Goal: Task Accomplishment & Management: Complete application form

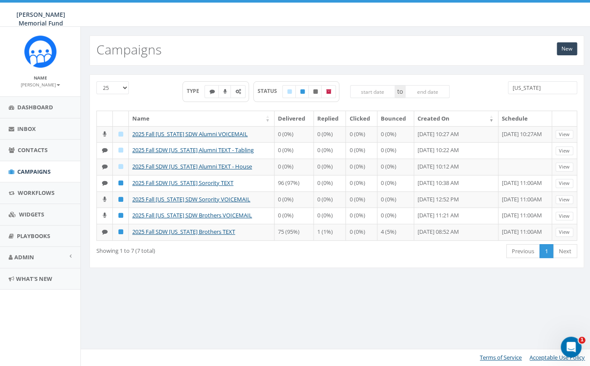
drag, startPoint x: 535, startPoint y: 91, endPoint x: 463, endPoint y: 89, distance: 72.2
click at [508, 91] on input "[US_STATE]" at bounding box center [542, 87] width 69 height 13
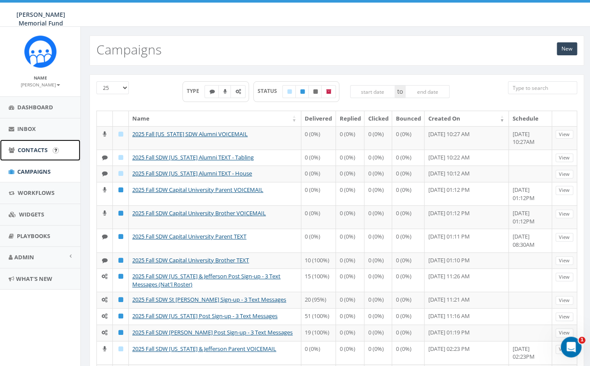
click at [29, 153] on span "Contacts" at bounding box center [33, 150] width 30 height 8
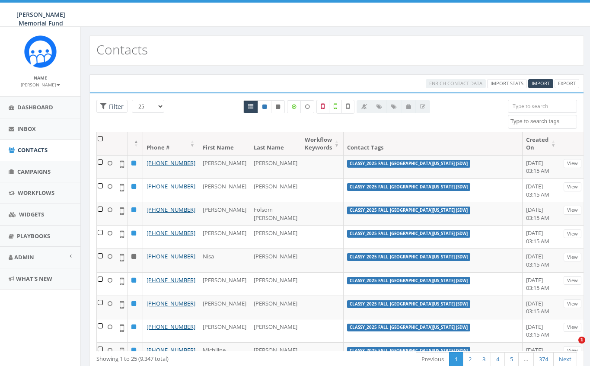
select select
click at [541, 81] on span "Import" at bounding box center [541, 83] width 18 height 6
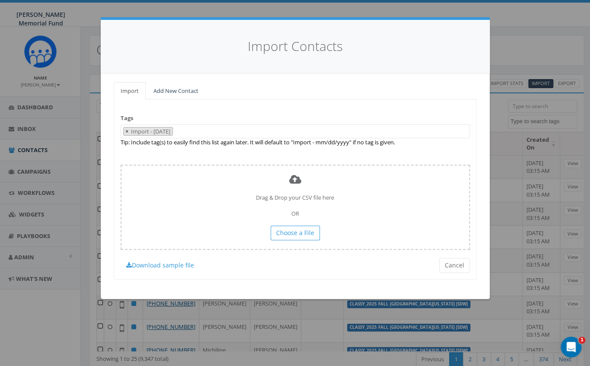
click at [128, 133] on span "×" at bounding box center [126, 131] width 3 height 8
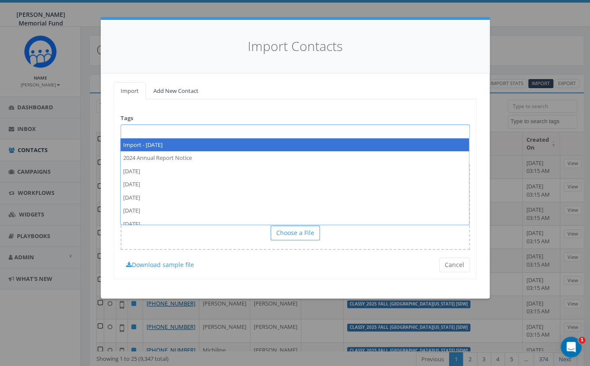
paste textarea "2025 Fall SDW [US_STATE] Alumni Text House"
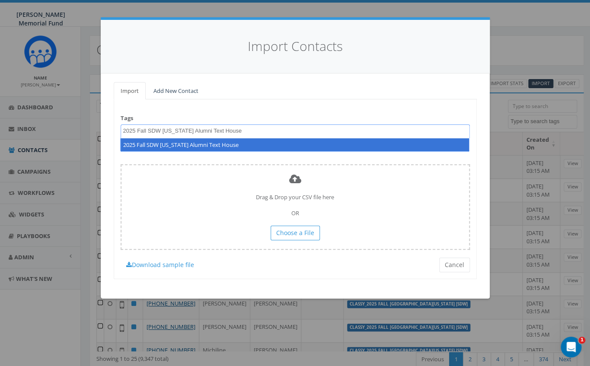
type textarea "2025 Fall SDW [US_STATE] Alumni Text House"
select select "2025 Fall SDW Alabama Alumni Text House"
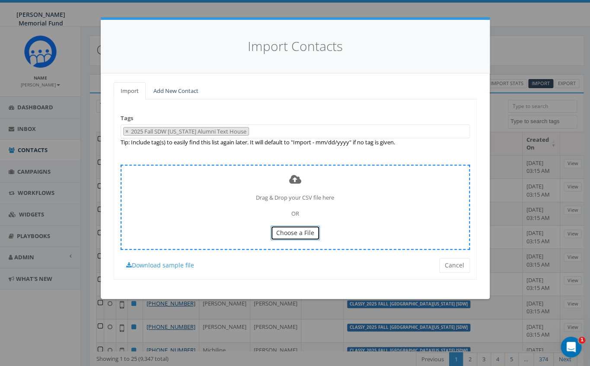
click at [303, 232] on span "Choose a File" at bounding box center [295, 233] width 38 height 8
click at [302, 235] on span "Choose a File" at bounding box center [295, 233] width 38 height 8
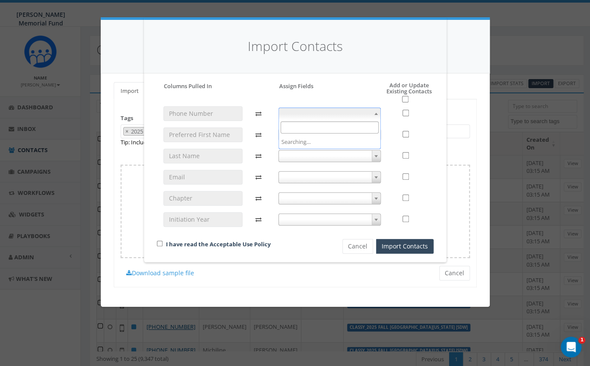
click at [365, 111] on span at bounding box center [329, 114] width 102 height 12
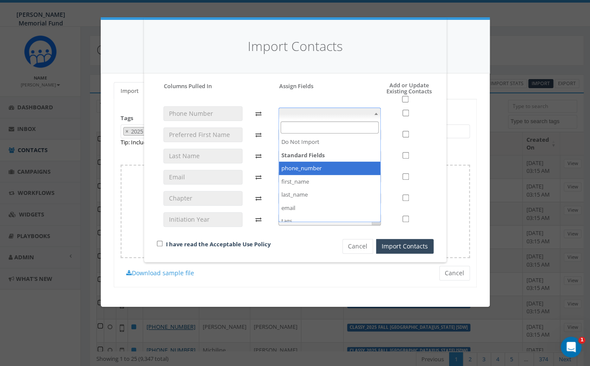
select select "phone_number"
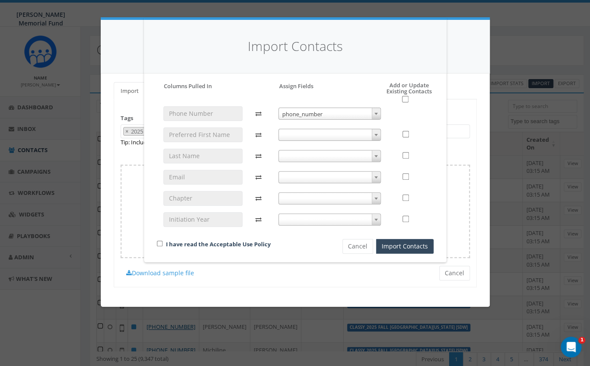
click at [362, 134] on span at bounding box center [329, 135] width 102 height 12
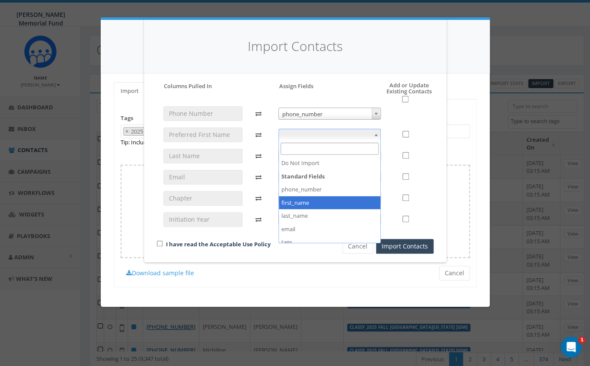
select select "first_name"
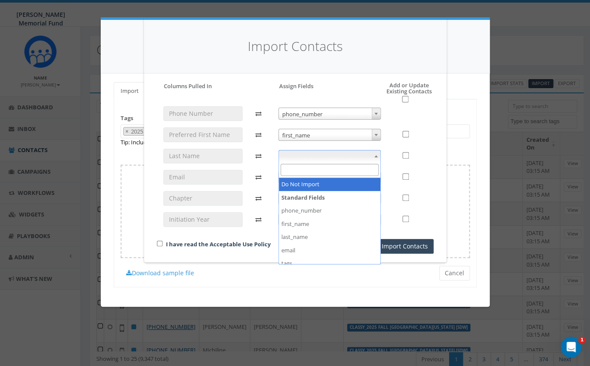
click at [357, 158] on span at bounding box center [329, 156] width 102 height 12
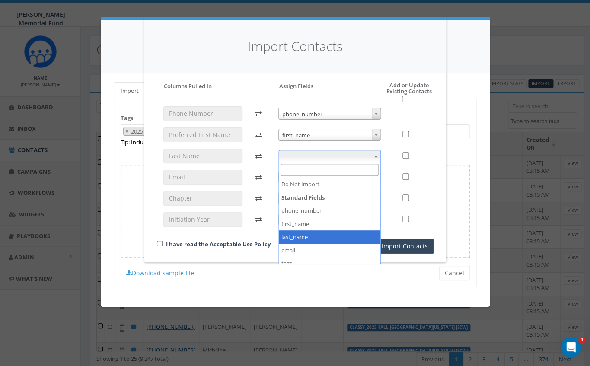
select select "last_name"
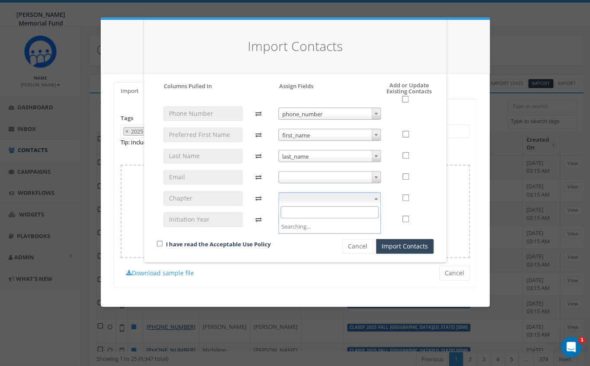
click at [353, 196] on span at bounding box center [329, 198] width 102 height 12
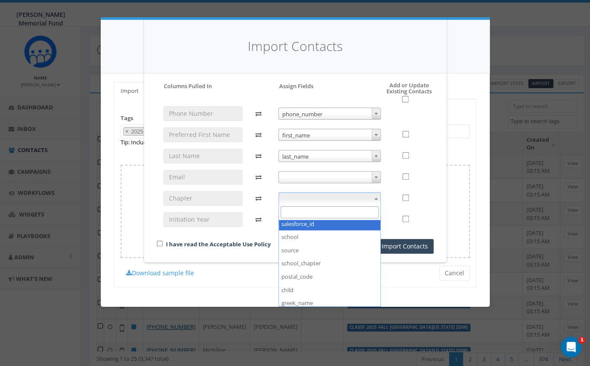
scroll to position [137, 0]
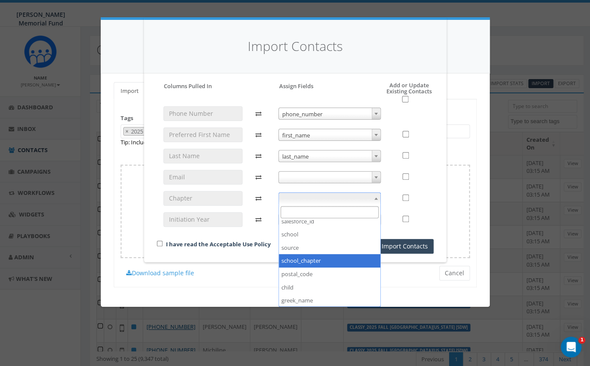
select select "school_chapter"
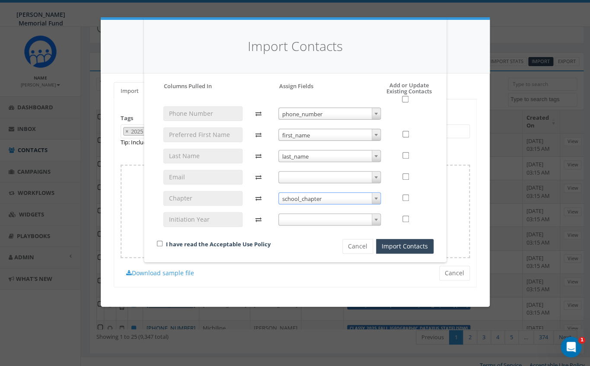
scroll to position [24, 0]
click at [160, 245] on input "checkbox" at bounding box center [160, 244] width 6 height 6
checkbox input "true"
click at [404, 101] on input "checkbox" at bounding box center [405, 99] width 6 height 6
checkbox input "true"
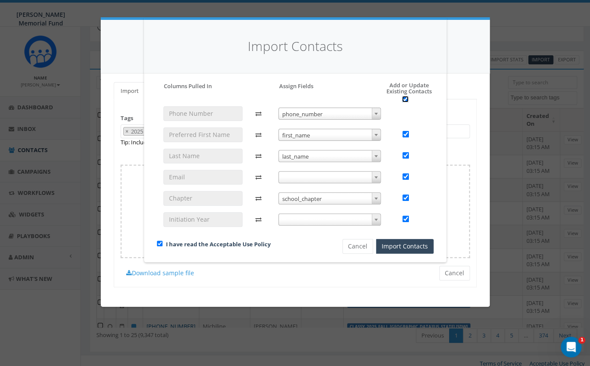
checkbox input "true"
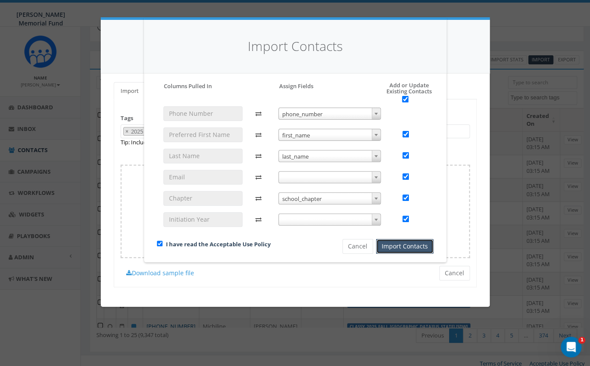
click at [416, 245] on button "Import Contacts" at bounding box center [404, 246] width 57 height 15
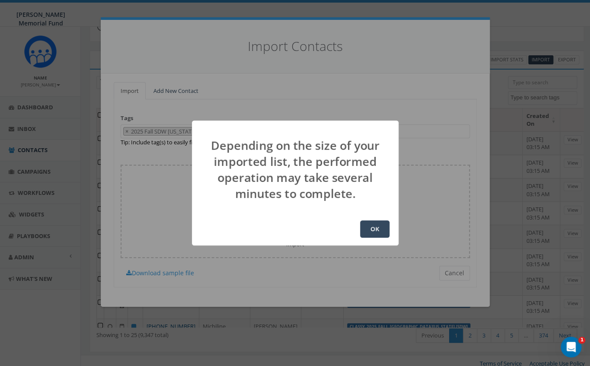
click at [376, 226] on button "OK" at bounding box center [374, 228] width 29 height 17
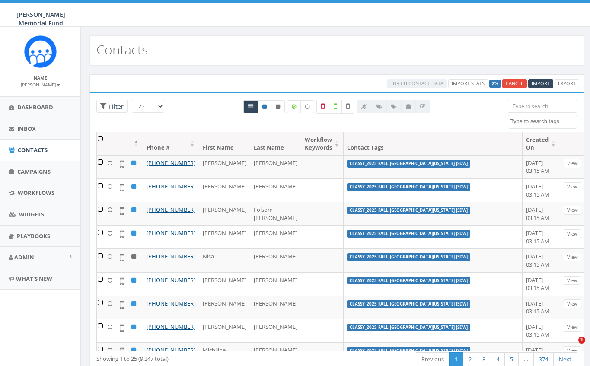
select select
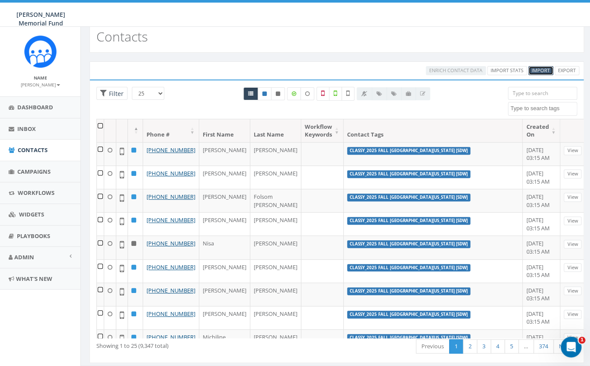
click at [545, 69] on span "Import" at bounding box center [541, 70] width 18 height 6
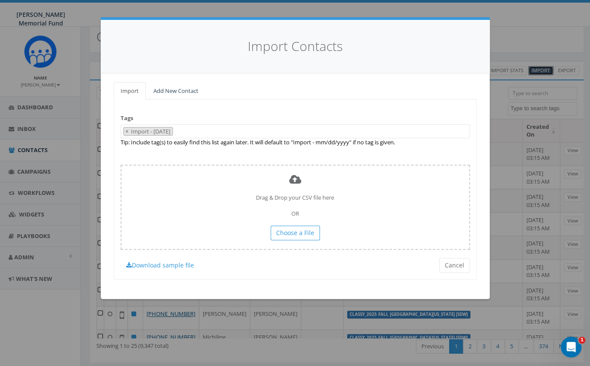
scroll to position [6367, 0]
click at [127, 131] on span "×" at bounding box center [126, 131] width 3 height 8
select select
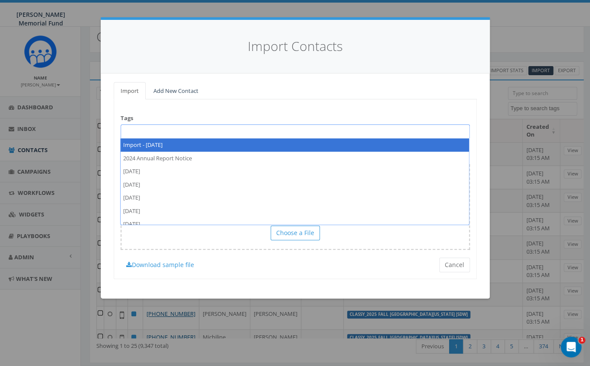
paste textarea "2025 Fall SDW Alabama Alumni Text Tabling"
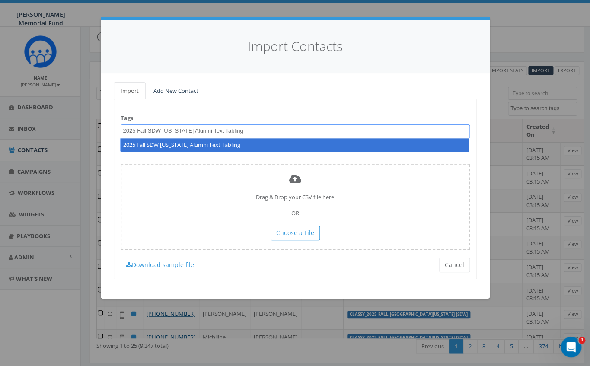
scroll to position [0, 0]
type textarea "2025 Fall SDW Alabama Alumni Text Tabling"
select select "2025 Fall SDW Alabama Alumni Text Tabling"
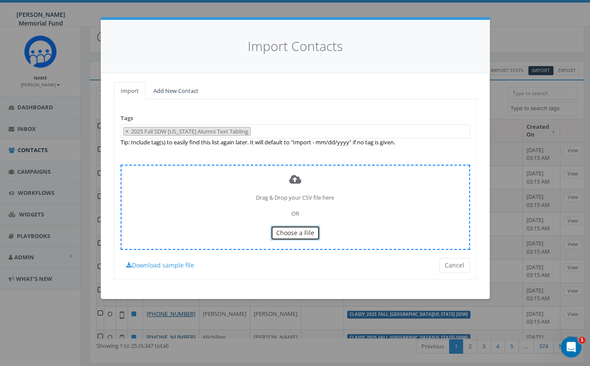
click at [302, 236] on span "Choose a File" at bounding box center [295, 233] width 38 height 8
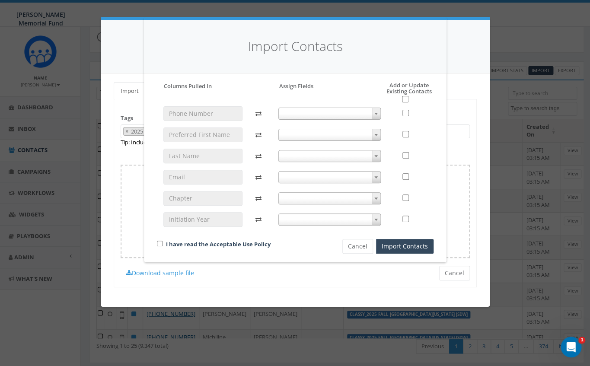
click at [360, 113] on span at bounding box center [329, 114] width 102 height 12
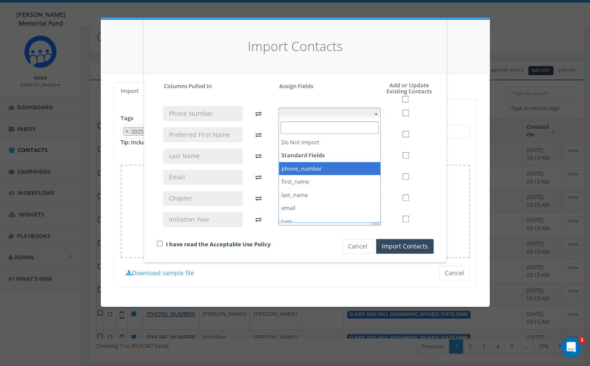
select select "phone_number"
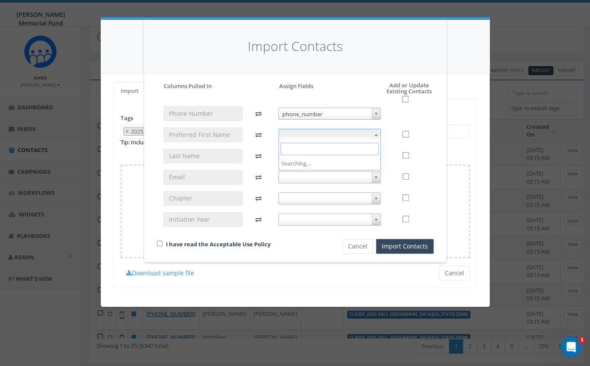
click at [331, 133] on span at bounding box center [329, 135] width 102 height 12
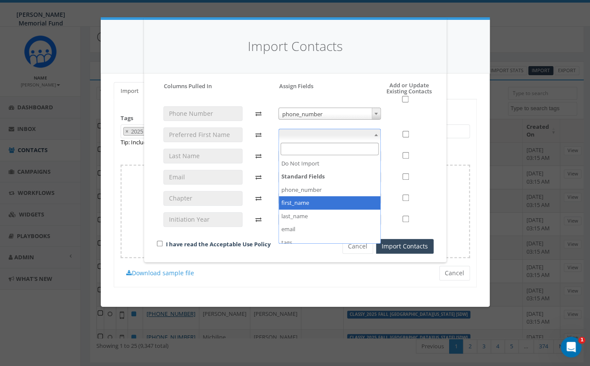
select select "first_name"
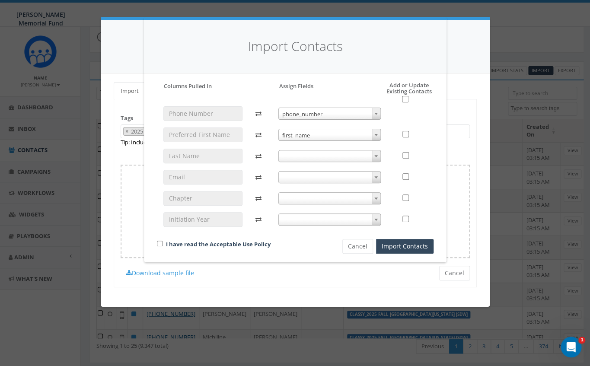
click at [319, 156] on span at bounding box center [329, 156] width 102 height 12
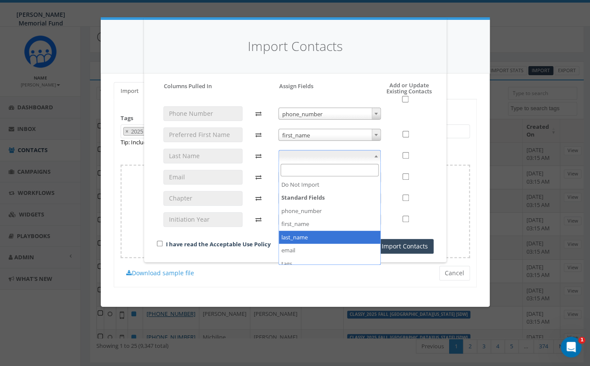
select select "last_name"
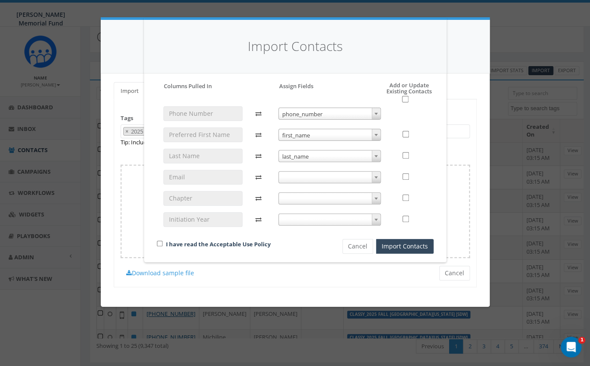
click at [308, 201] on span at bounding box center [329, 198] width 102 height 12
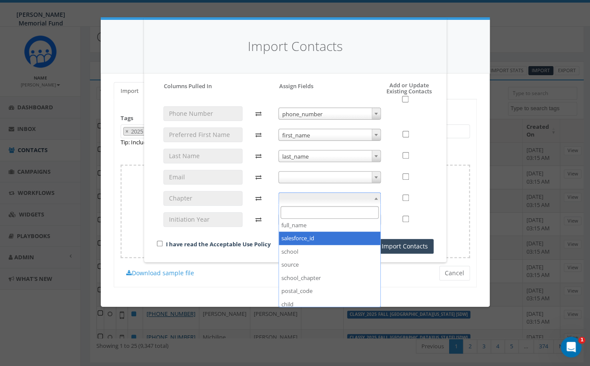
scroll to position [123, 0]
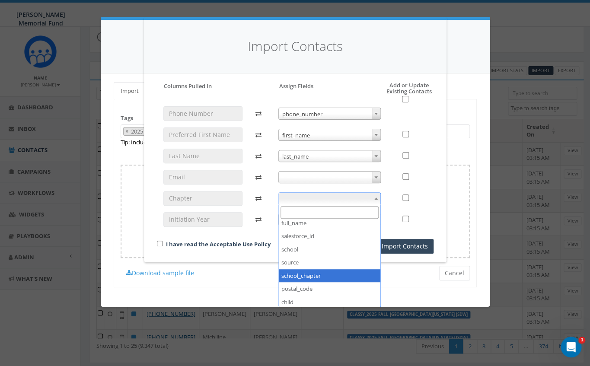
select select "school_chapter"
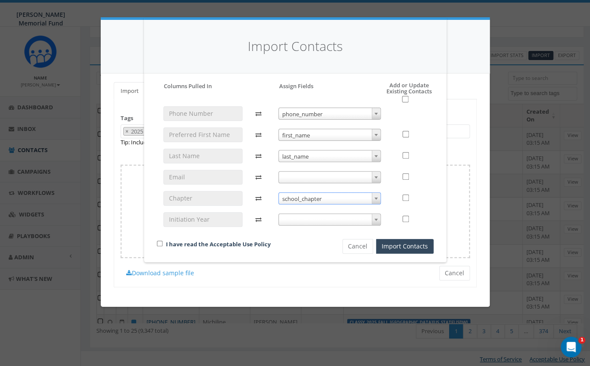
scroll to position [29, 0]
click at [161, 244] on input "checkbox" at bounding box center [160, 244] width 6 height 6
checkbox input "true"
click at [407, 101] on input "checkbox" at bounding box center [405, 99] width 6 height 6
checkbox input "true"
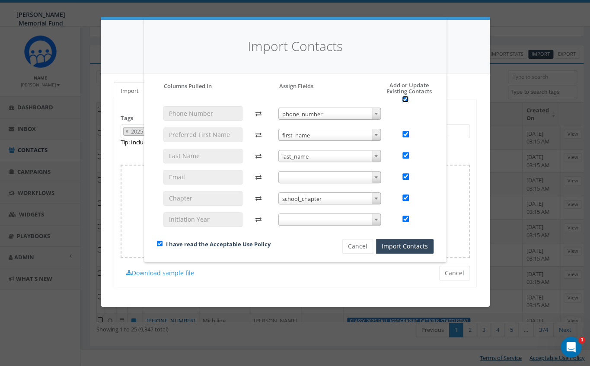
checkbox input "true"
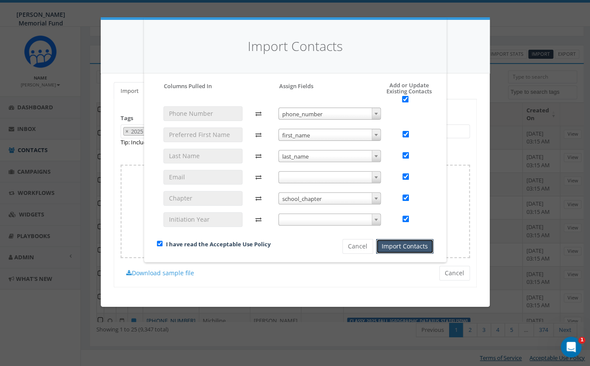
click at [395, 246] on button "Import Contacts" at bounding box center [404, 246] width 57 height 15
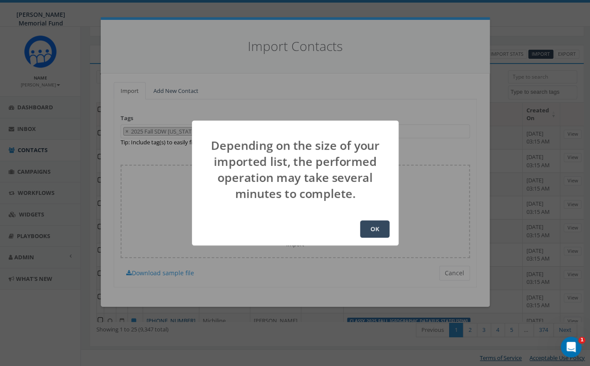
click at [381, 230] on button "OK" at bounding box center [374, 228] width 29 height 17
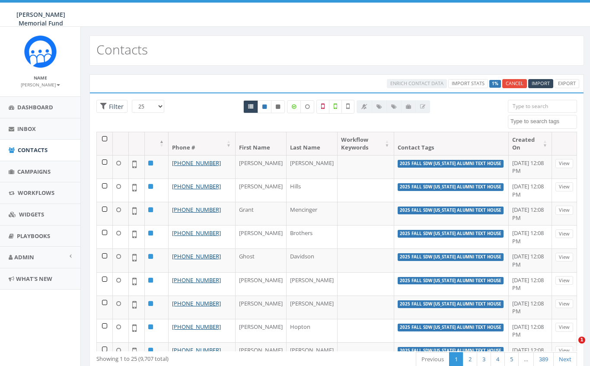
select select
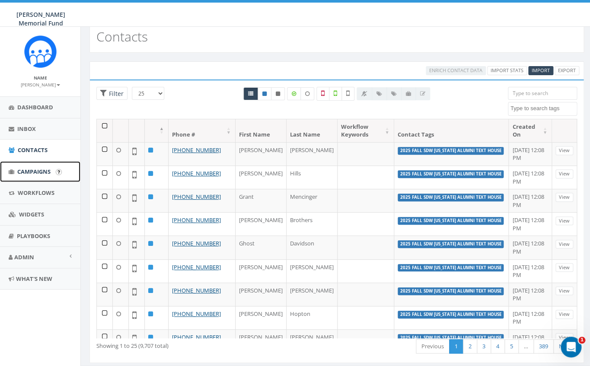
click at [33, 167] on link "Campaigns" at bounding box center [40, 171] width 80 height 21
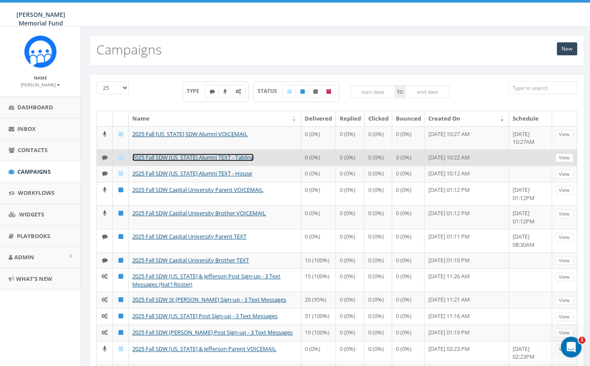
click at [194, 161] on link "2025 Fall SDW [US_STATE] Alumni TEXT - Tabling" at bounding box center [192, 157] width 121 height 8
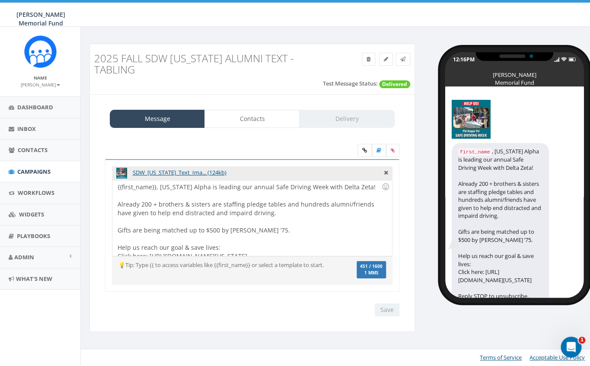
scroll to position [16, 0]
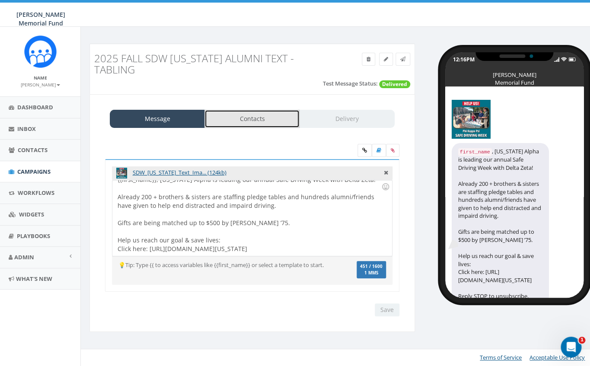
click at [264, 118] on link "Contacts" at bounding box center [251, 119] width 95 height 18
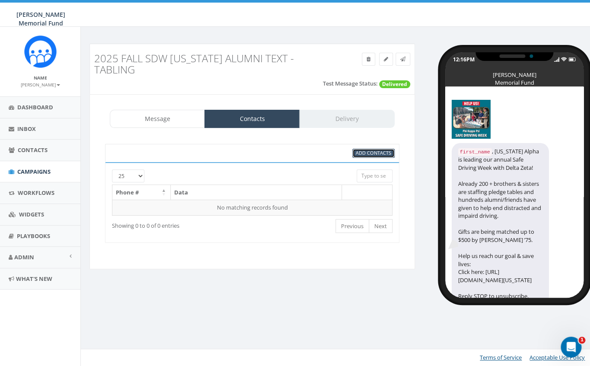
click at [366, 153] on span "Add Contacts" at bounding box center [373, 153] width 35 height 6
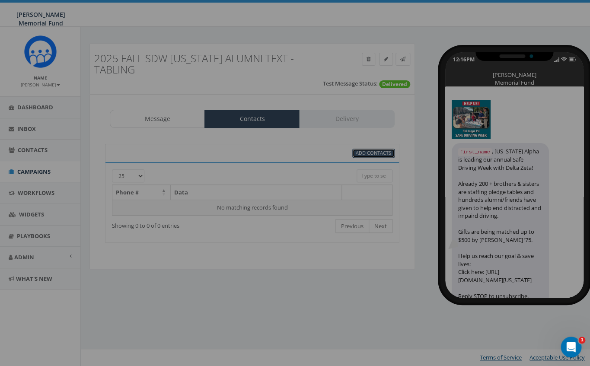
select select
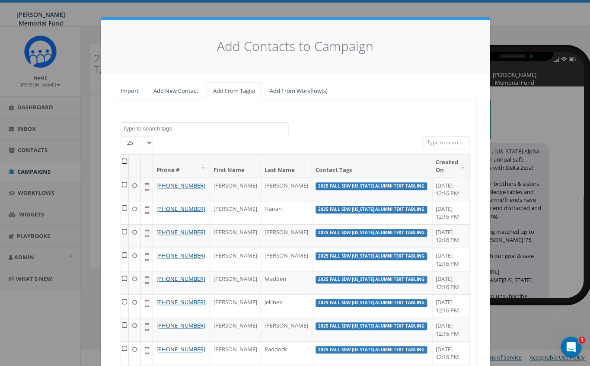
click at [182, 129] on textarea "Search" at bounding box center [205, 129] width 165 height 8
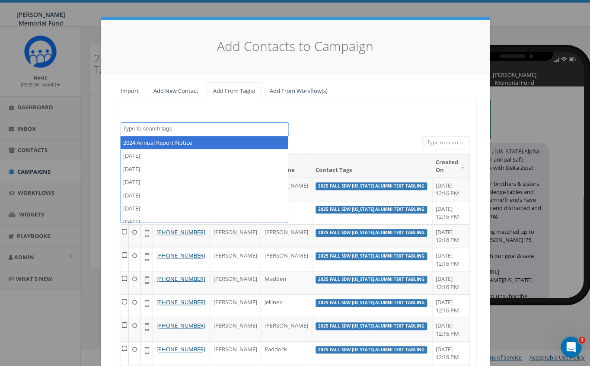
paste textarea "2025 Fall SDW Alabama Alumni Text Tabling"
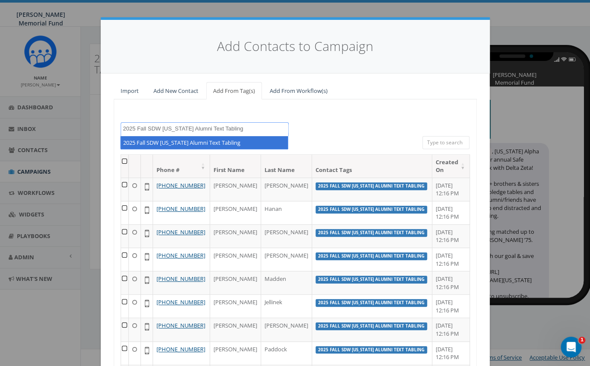
type textarea "2025 Fall SDW Alabama Alumni Text Tabling"
select select "2025 Fall SDW Alabama Alumni Text Tabling"
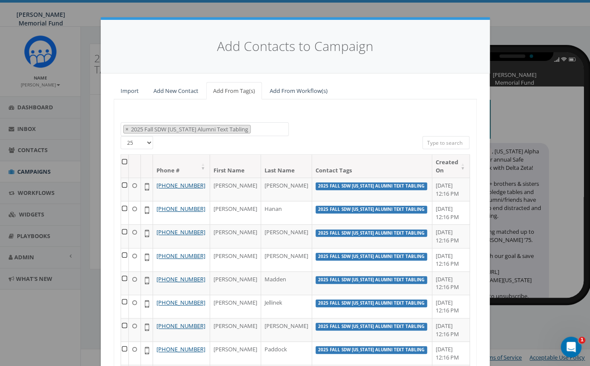
click at [129, 161] on th at bounding box center [125, 166] width 8 height 23
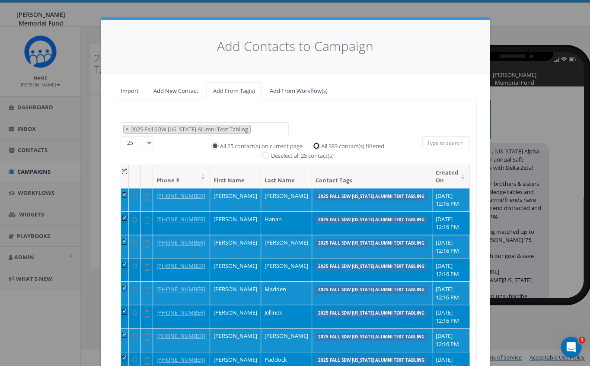
click at [318, 146] on input "All 383 contact(s) filtered" at bounding box center [318, 145] width 6 height 6
radio input "true"
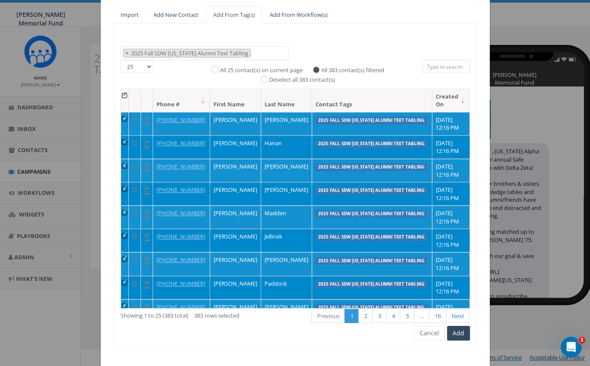
scroll to position [90, 0]
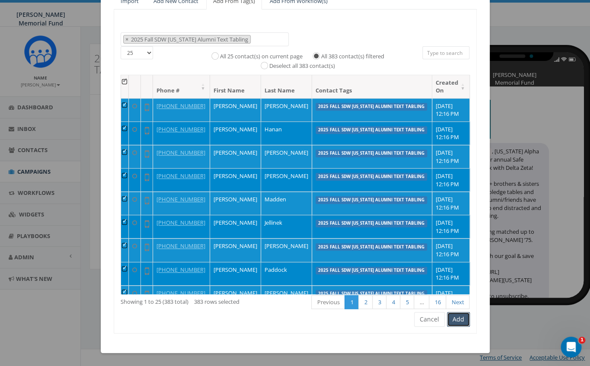
click at [460, 321] on button "Add" at bounding box center [458, 319] width 23 height 15
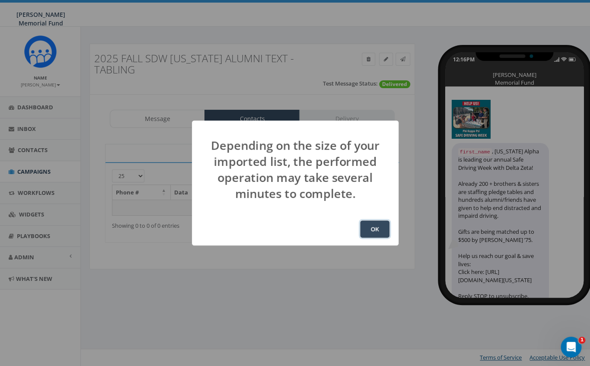
click at [373, 229] on button "OK" at bounding box center [374, 228] width 29 height 17
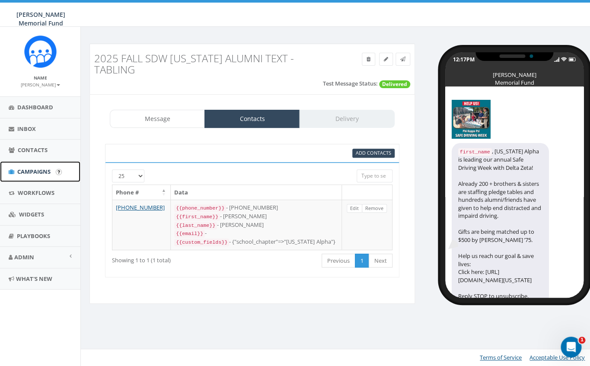
click at [29, 169] on span "Campaigns" at bounding box center [33, 172] width 33 height 8
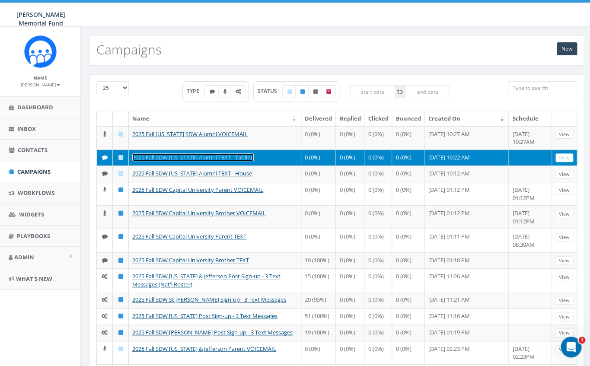
click at [201, 157] on link "2025 Fall SDW [US_STATE] Alumni TEXT - Tabling" at bounding box center [192, 157] width 121 height 8
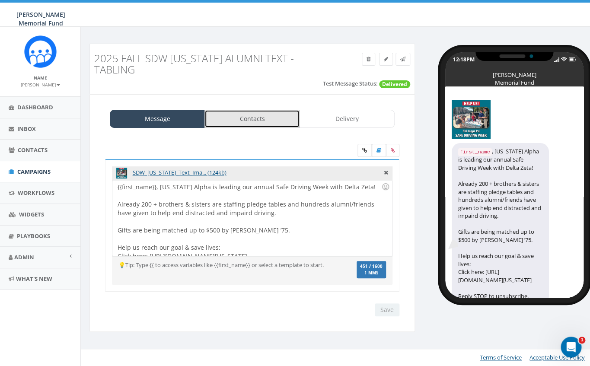
click at [241, 122] on link "Contacts" at bounding box center [251, 119] width 95 height 18
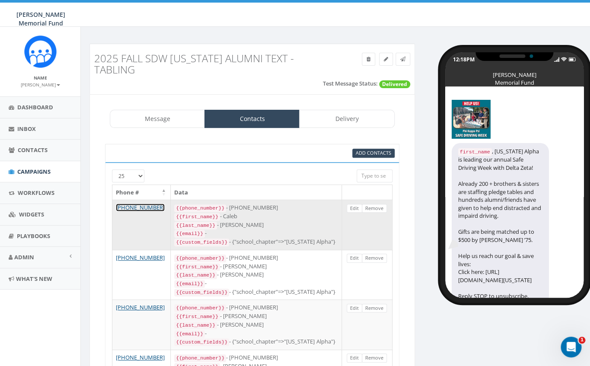
click at [147, 208] on link "[PHONE_NUMBER]" at bounding box center [140, 208] width 49 height 8
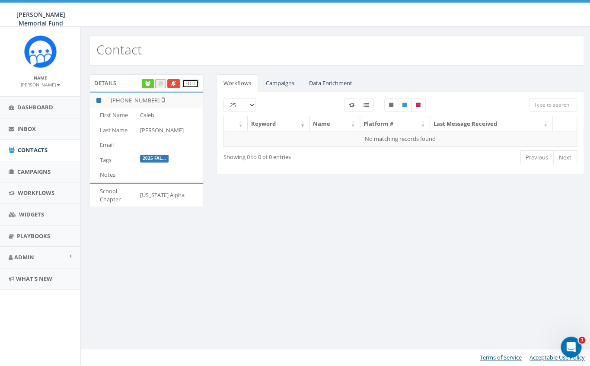
click at [191, 82] on link "Edit" at bounding box center [190, 83] width 17 height 9
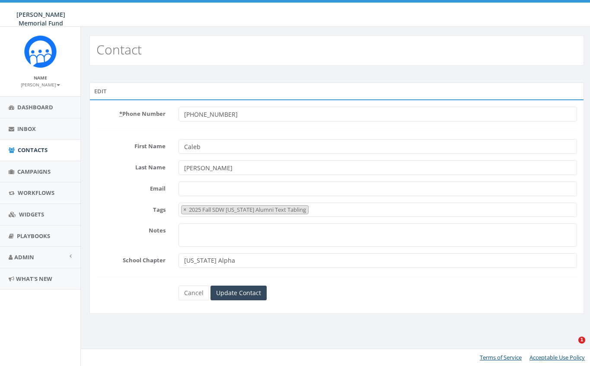
select select "2025 Fall SDW Alabama Alumni Text Tabling"
click at [195, 294] on link "Cancel" at bounding box center [193, 293] width 31 height 15
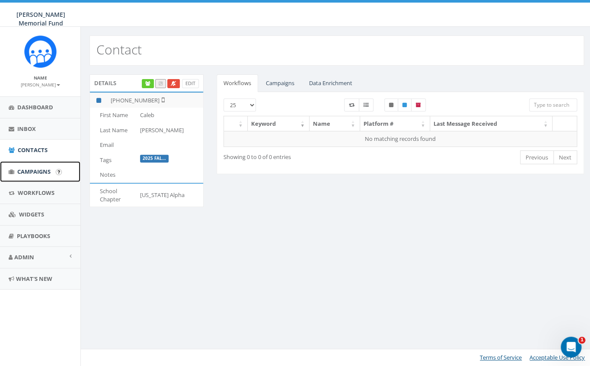
click at [32, 174] on span "Campaigns" at bounding box center [33, 172] width 33 height 8
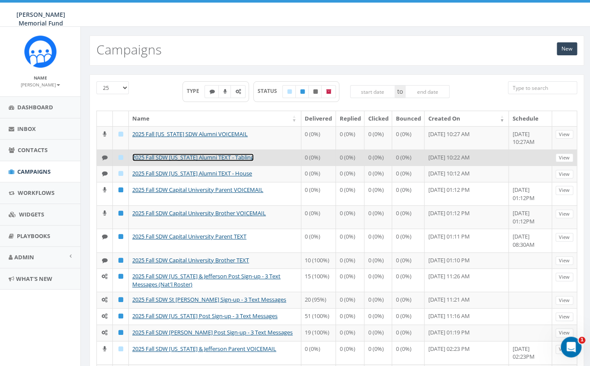
click at [202, 157] on link "2025 Fall SDW [US_STATE] Alumni TEXT - Tabling" at bounding box center [192, 157] width 121 height 8
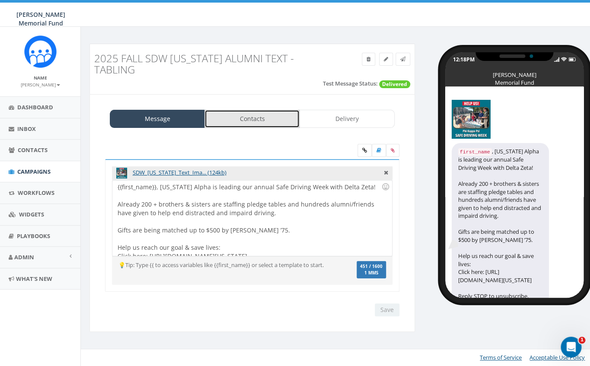
click at [255, 121] on link "Contacts" at bounding box center [251, 119] width 95 height 18
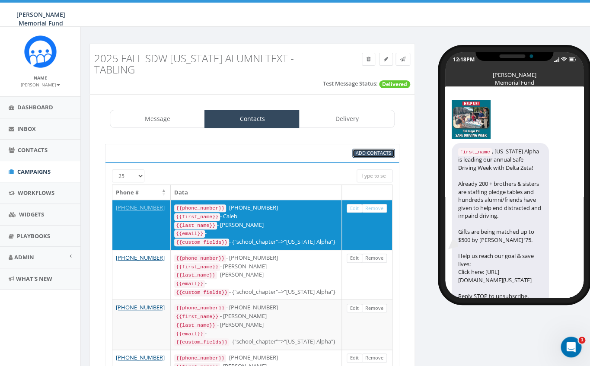
click at [379, 153] on span "Add Contacts" at bounding box center [373, 153] width 35 height 6
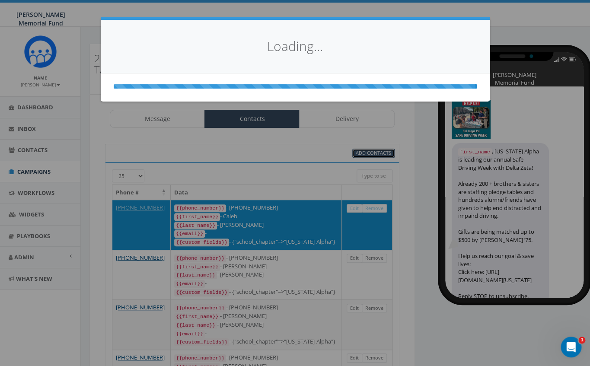
select select
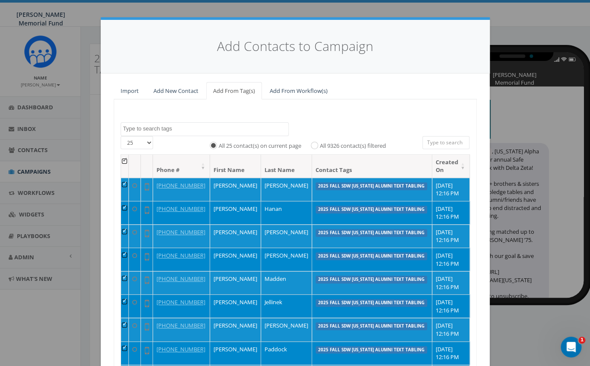
click at [172, 131] on textarea "Search" at bounding box center [205, 129] width 165 height 8
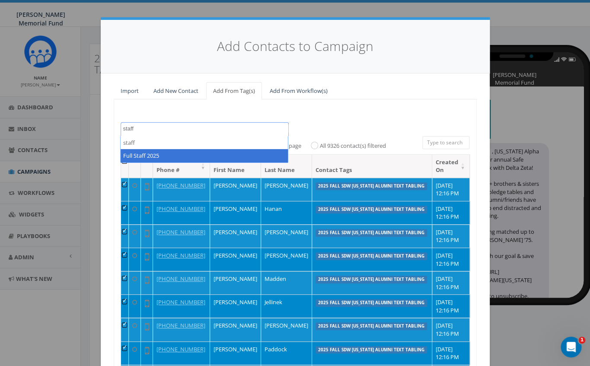
type textarea "staff"
select select "Full Staff 2025"
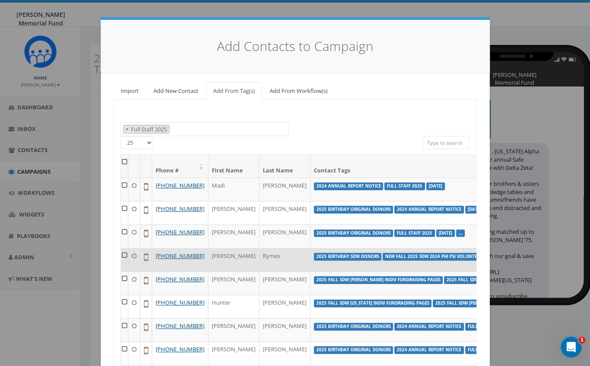
scroll to position [153, 0]
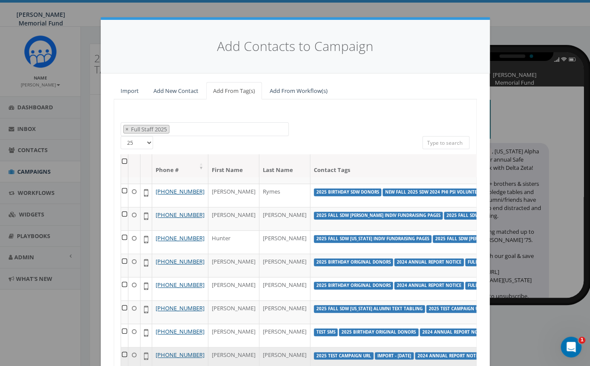
click at [125, 347] on td at bounding box center [124, 358] width 7 height 23
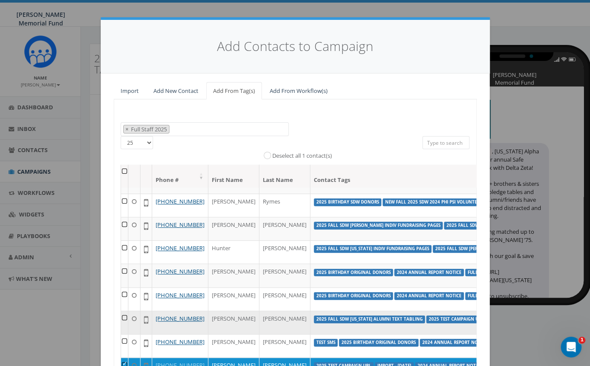
click at [122, 311] on td at bounding box center [124, 322] width 7 height 23
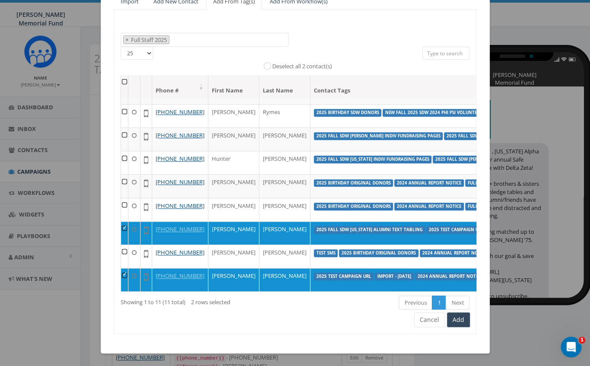
scroll to position [90, 0]
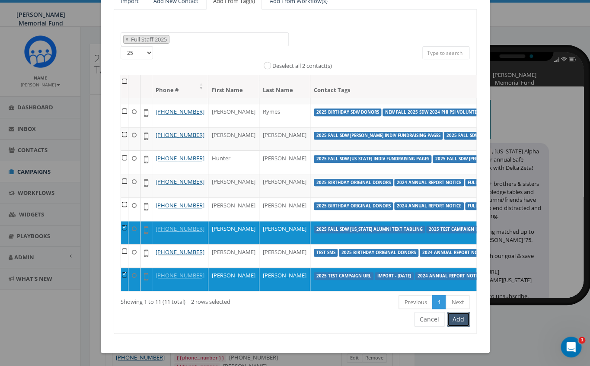
click at [463, 321] on button "Add" at bounding box center [458, 319] width 23 height 15
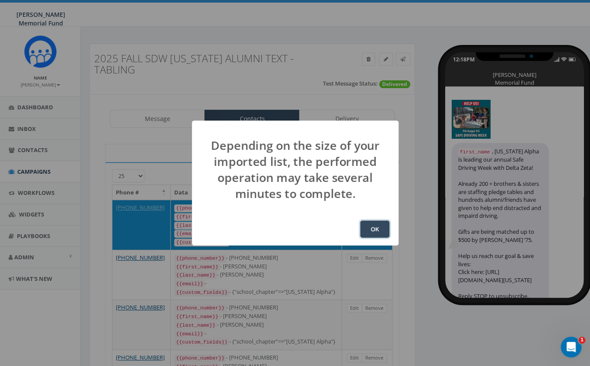
click at [376, 232] on button "OK" at bounding box center [374, 228] width 29 height 17
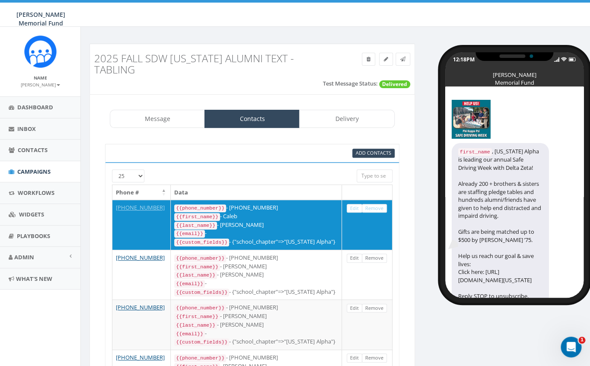
scroll to position [135, 0]
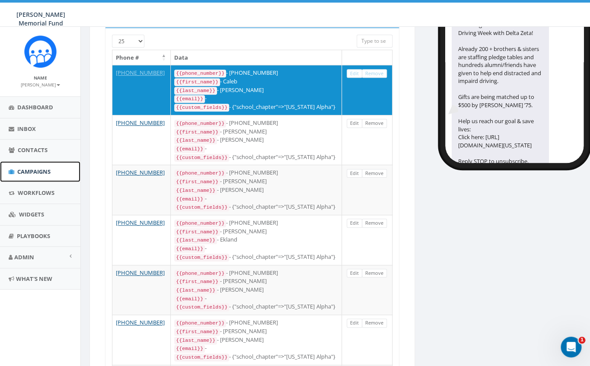
click at [32, 172] on span "Campaigns" at bounding box center [33, 172] width 33 height 8
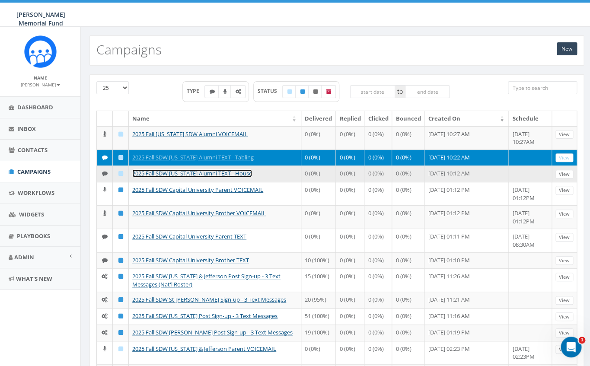
click at [216, 177] on link "2025 Fall SDW Alabama Alumni TEXT - House" at bounding box center [192, 173] width 120 height 8
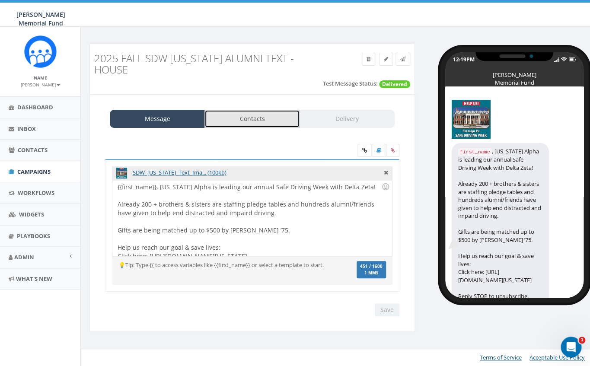
click at [270, 110] on link "Contacts" at bounding box center [251, 119] width 95 height 18
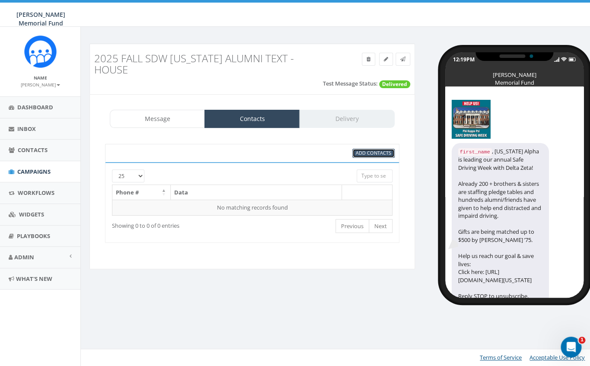
click at [371, 150] on span "Add Contacts" at bounding box center [373, 153] width 35 height 6
select select
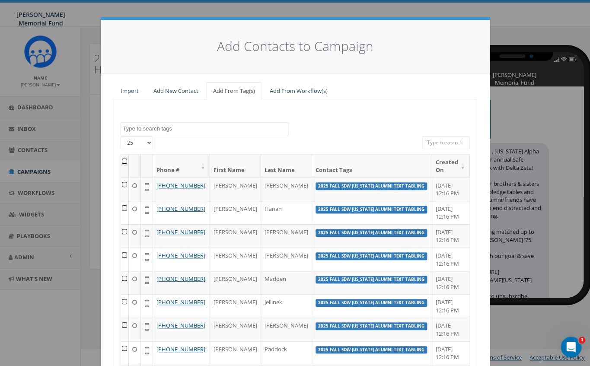
click at [177, 131] on textarea "Search" at bounding box center [205, 129] width 165 height 8
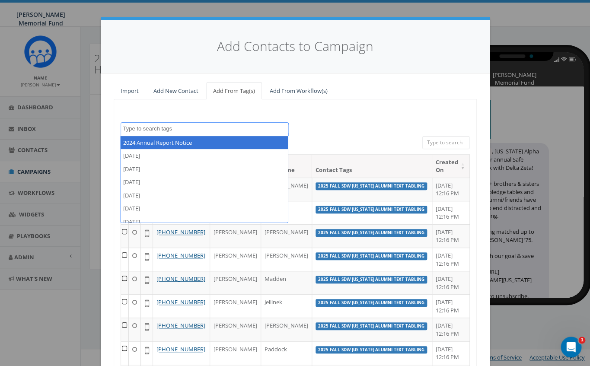
paste textarea "2025 Fall SDW [US_STATE] Alumni Text House"
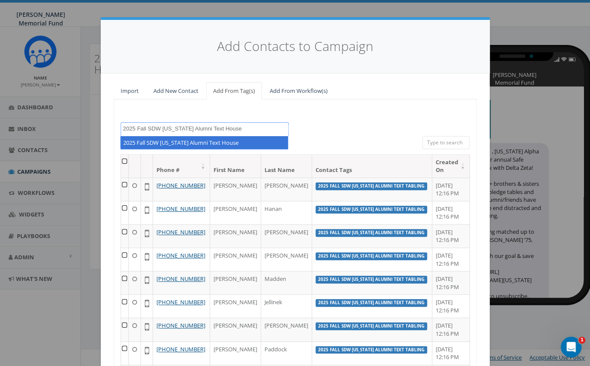
type textarea "2025 Fall SDW [US_STATE] Alumni Text House"
select select "2025 Fall SDW [US_STATE] Alumni Text House"
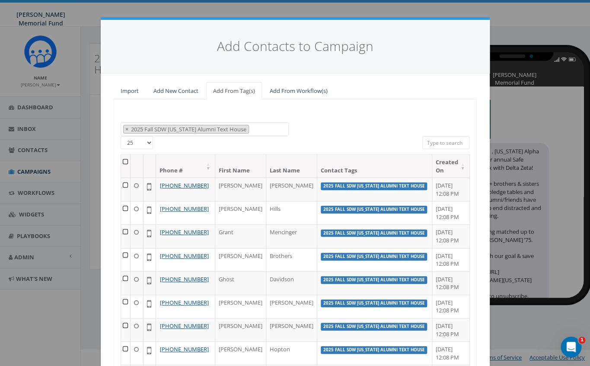
click at [129, 162] on th at bounding box center [126, 166] width 10 height 23
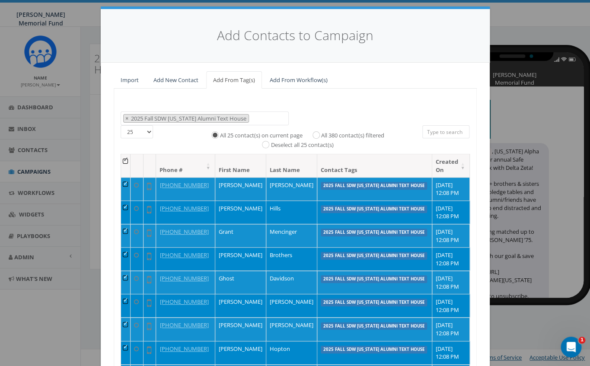
scroll to position [16, 0]
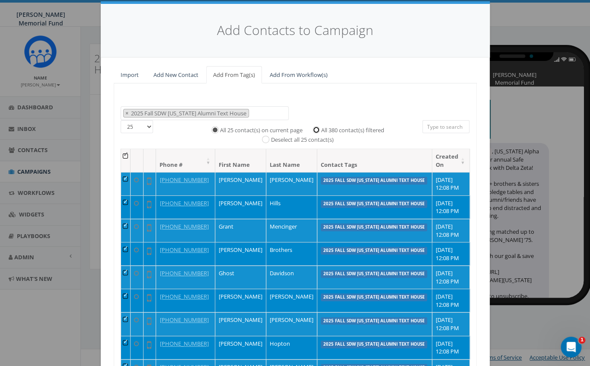
click at [318, 130] on input "All 380 contact(s) filtered" at bounding box center [318, 129] width 6 height 6
radio input "true"
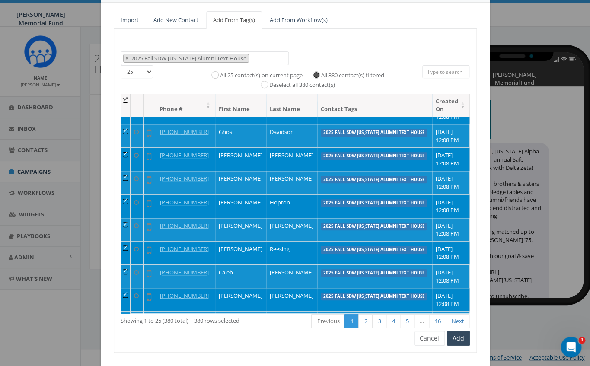
scroll to position [90, 0]
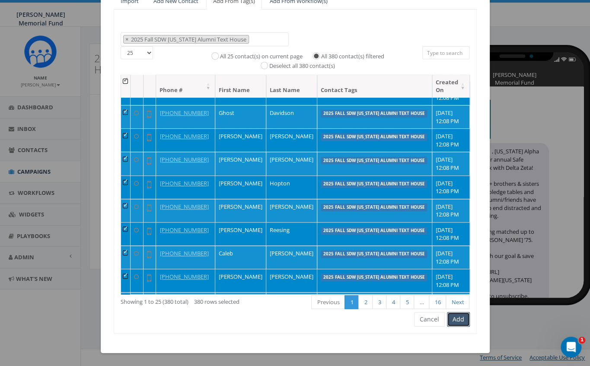
click at [460, 319] on button "Add" at bounding box center [458, 319] width 23 height 15
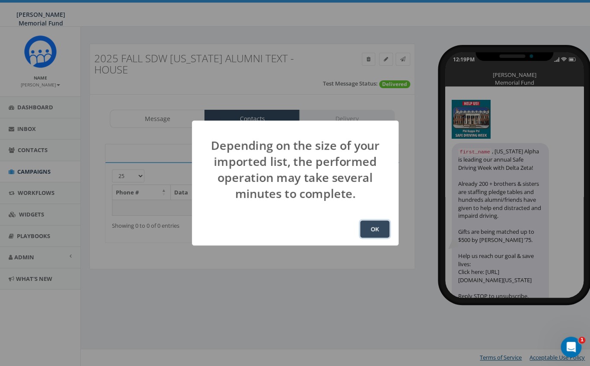
click at [374, 227] on button "OK" at bounding box center [374, 228] width 29 height 17
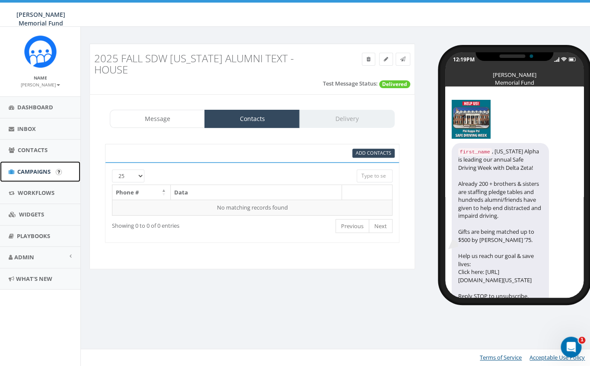
click at [22, 172] on span "Campaigns" at bounding box center [33, 172] width 33 height 8
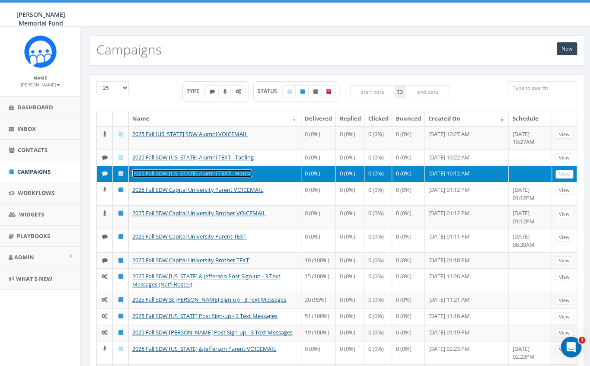
click at [213, 177] on link "2025 Fall SDW [US_STATE] Alumni TEXT - House" at bounding box center [192, 173] width 120 height 8
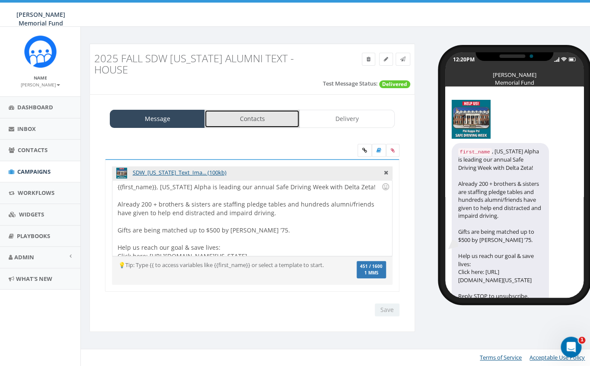
click at [243, 115] on link "Contacts" at bounding box center [251, 119] width 95 height 18
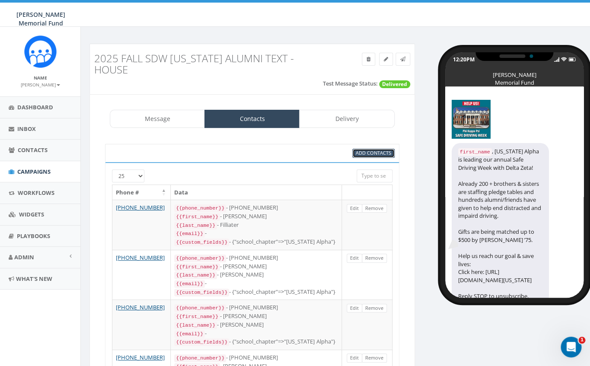
click at [382, 150] on span "Add Contacts" at bounding box center [373, 153] width 35 height 6
select select
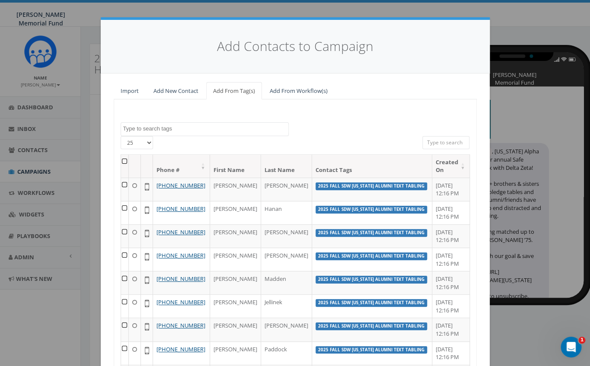
click at [172, 131] on textarea "Search" at bounding box center [205, 129] width 165 height 8
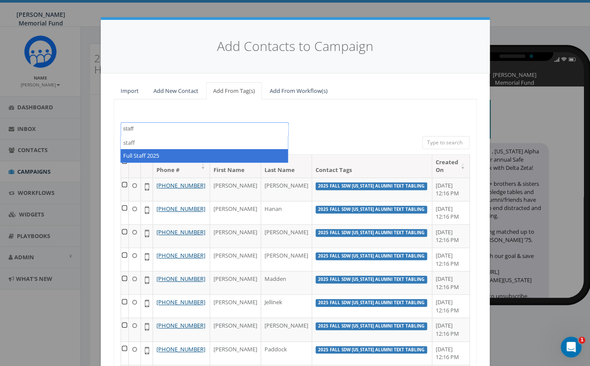
type textarea "staff"
select select "Full Staff 2025"
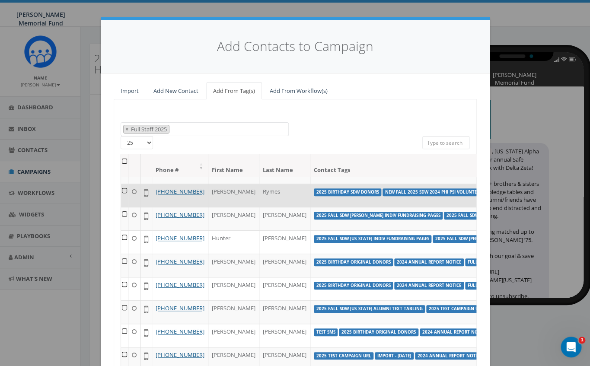
scroll to position [153, 0]
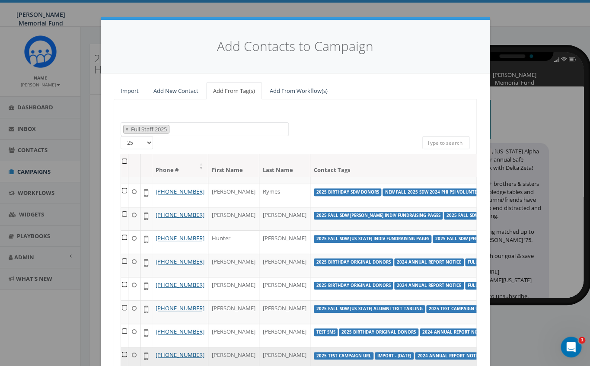
click at [122, 347] on td at bounding box center [124, 358] width 7 height 23
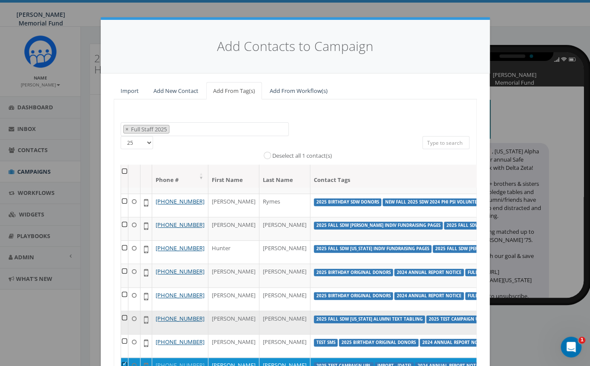
click at [124, 311] on td at bounding box center [124, 322] width 7 height 23
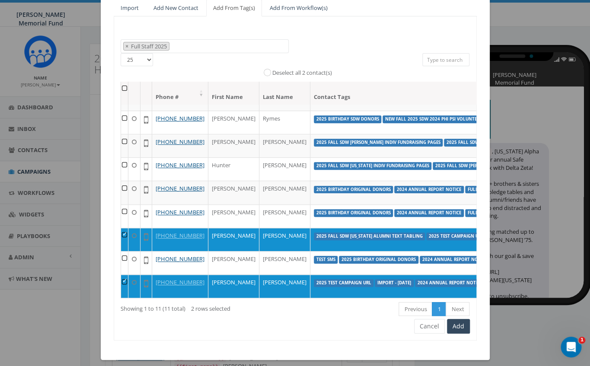
scroll to position [90, 0]
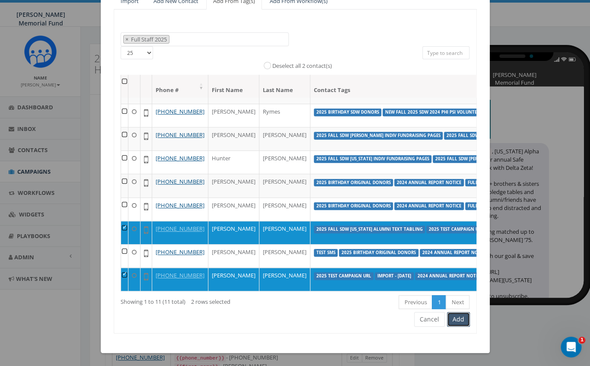
click at [459, 319] on button "Add" at bounding box center [458, 319] width 23 height 15
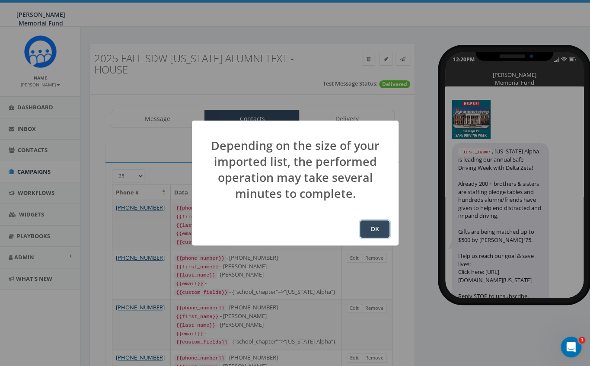
click at [368, 231] on button "OK" at bounding box center [374, 228] width 29 height 17
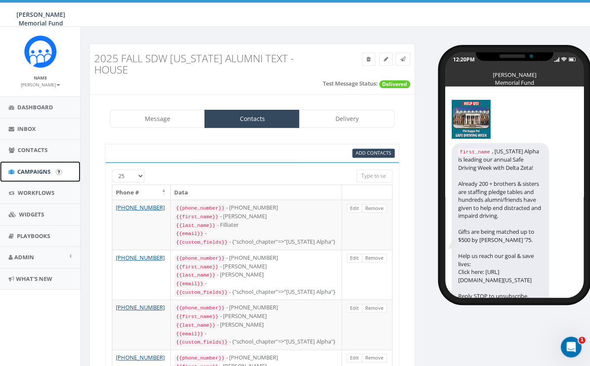
click at [29, 174] on span "Campaigns" at bounding box center [33, 172] width 33 height 8
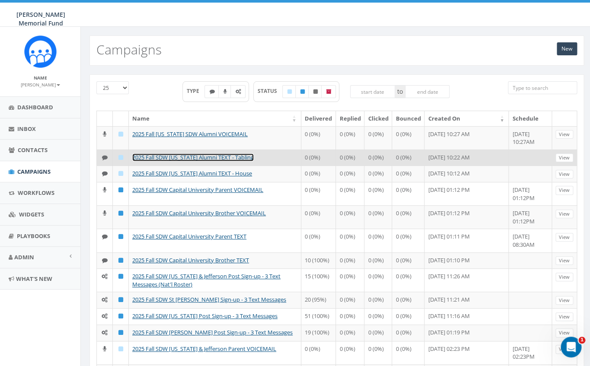
click at [199, 159] on link "2025 Fall SDW [US_STATE] Alumni TEXT - Tabling" at bounding box center [192, 157] width 121 height 8
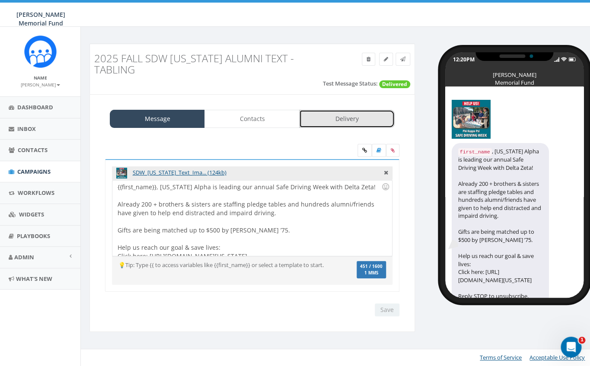
click at [319, 118] on link "Delivery" at bounding box center [346, 119] width 95 height 18
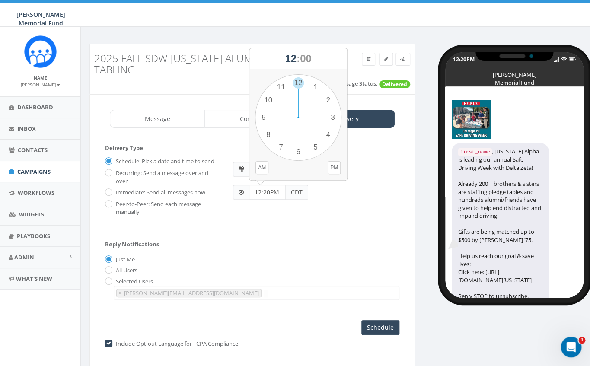
drag, startPoint x: 278, startPoint y: 191, endPoint x: 239, endPoint y: 187, distance: 39.0
click at [249, 187] on input "12:20PM" at bounding box center [267, 192] width 37 height 15
type input "2:00 PM"
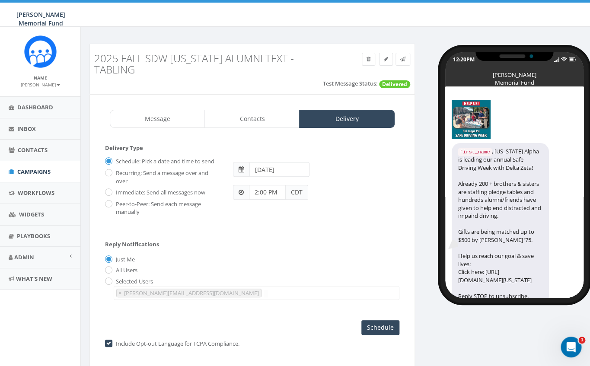
click at [282, 164] on input "[DATE]" at bounding box center [279, 169] width 60 height 15
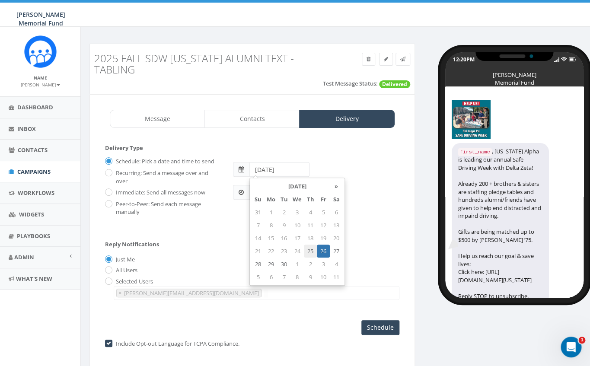
click at [309, 249] on td "25" at bounding box center [310, 251] width 13 height 13
type input "[DATE]"
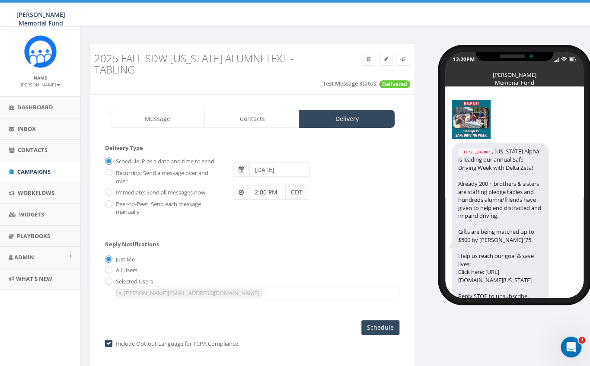
click at [356, 212] on div "Schedule: Pick a date and time to send Recurring: Send a message over and over …" at bounding box center [252, 185] width 307 height 62
click at [109, 283] on input "radio" at bounding box center [108, 282] width 6 height 6
radio input "true"
click at [118, 294] on span "×" at bounding box center [119, 293] width 3 height 8
select select
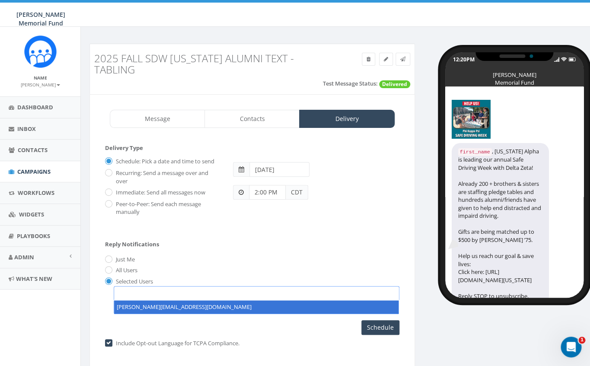
click at [130, 293] on span at bounding box center [257, 293] width 286 height 14
type textarea "hunter.piland@hunterwatson.org"
select select "hunter.piland@hunterwatson.org"
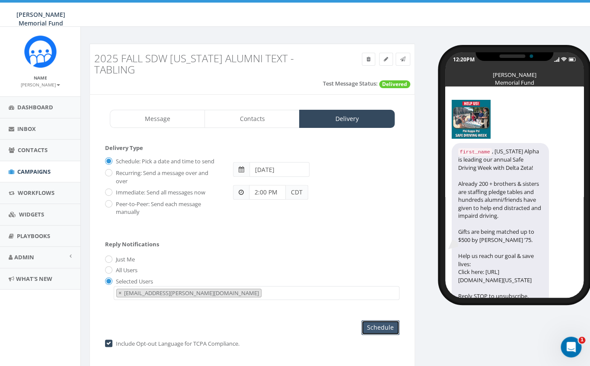
click at [384, 329] on input "Schedule" at bounding box center [380, 327] width 38 height 15
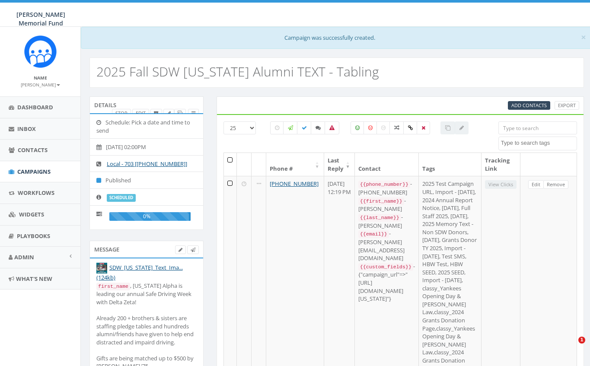
select select
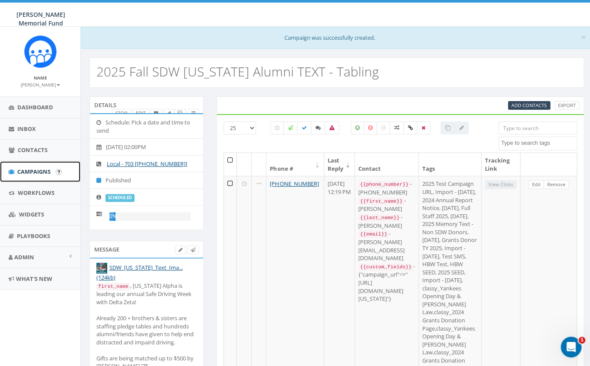
click at [30, 171] on span "Campaigns" at bounding box center [33, 172] width 33 height 8
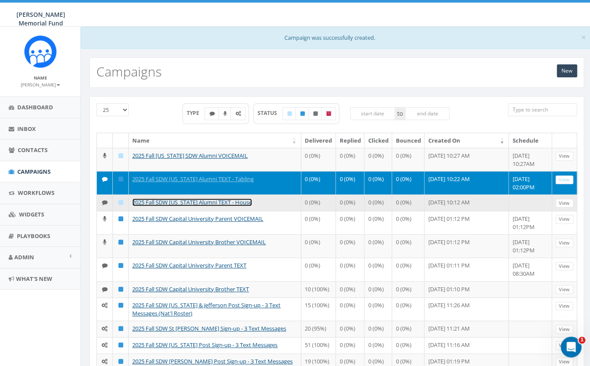
click at [220, 202] on link "2025 Fall SDW [US_STATE] Alumni TEXT - House" at bounding box center [192, 202] width 120 height 8
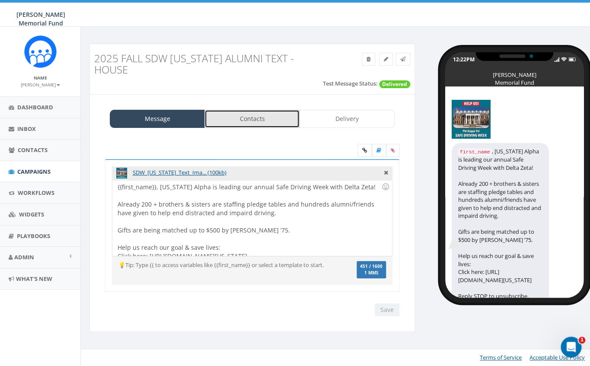
click at [267, 110] on link "Contacts" at bounding box center [251, 119] width 95 height 18
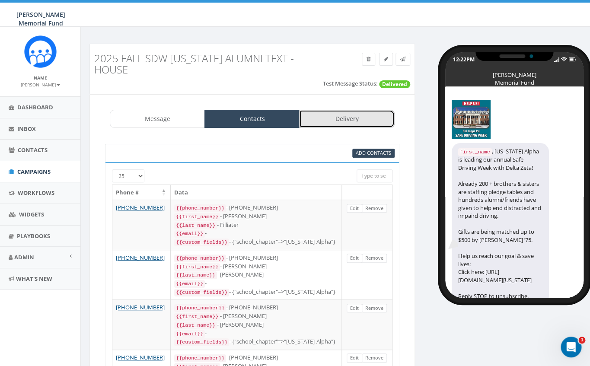
click at [354, 110] on link "Delivery" at bounding box center [346, 119] width 95 height 18
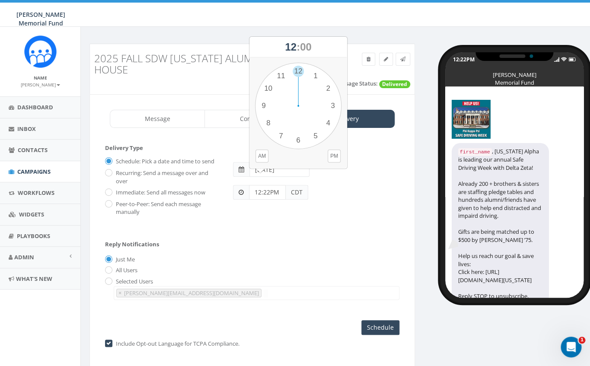
drag, startPoint x: 269, startPoint y: 180, endPoint x: 236, endPoint y: 179, distance: 32.9
click at [249, 185] on input "12:22PM" at bounding box center [267, 192] width 37 height 15
type input "2:00 PM"
click at [217, 166] on div "Recurring: Send a message over and over" at bounding box center [162, 175] width 115 height 19
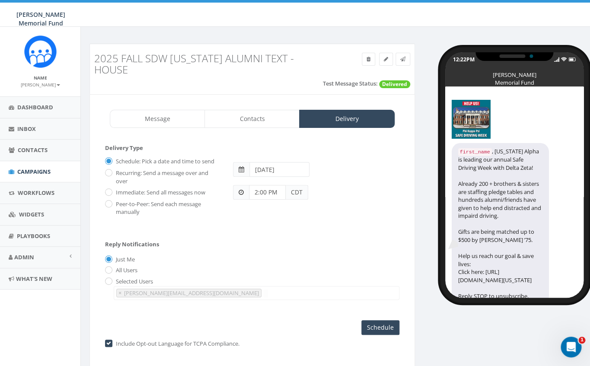
click at [263, 162] on input "2025-09-26" at bounding box center [279, 169] width 60 height 15
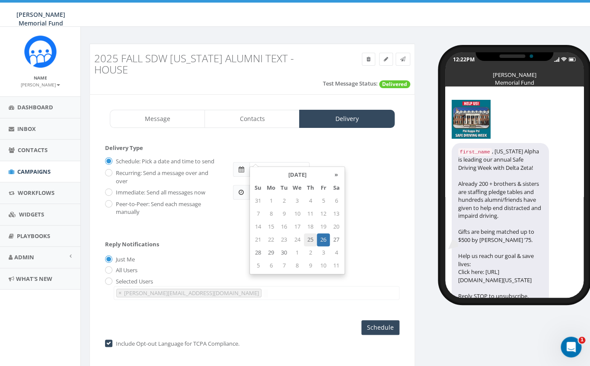
click at [311, 238] on td "25" at bounding box center [310, 239] width 13 height 13
type input "2025-09-25"
click at [398, 255] on div "Just Me" at bounding box center [252, 259] width 294 height 9
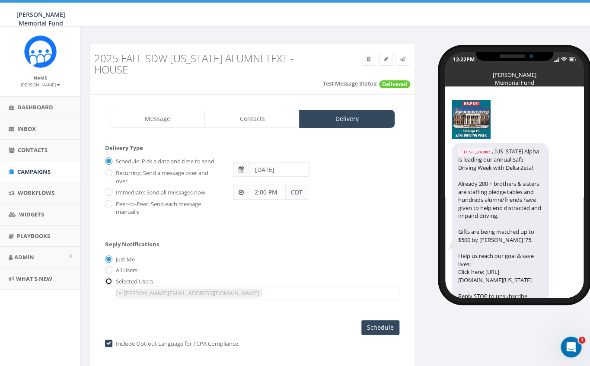
click at [111, 279] on input "radio" at bounding box center [108, 282] width 6 height 6
radio input "true"
click at [121, 289] on span "×" at bounding box center [119, 293] width 3 height 8
select select
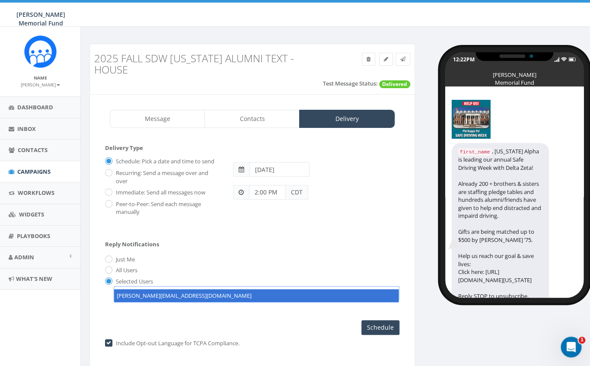
click at [135, 286] on span at bounding box center [257, 293] width 286 height 14
type textarea "hunter.piland@hunterwatson.org"
select select "hunter.piland@hunterwatson.org"
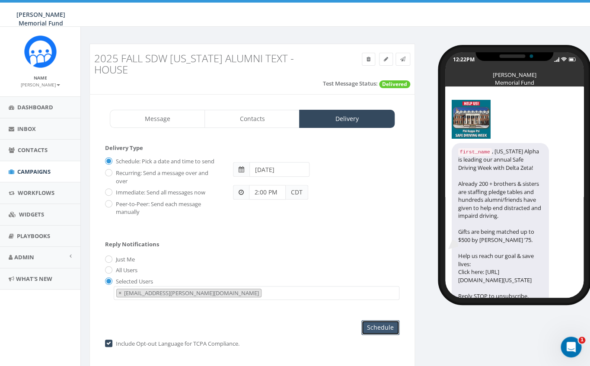
click at [374, 320] on input "Schedule" at bounding box center [380, 327] width 38 height 15
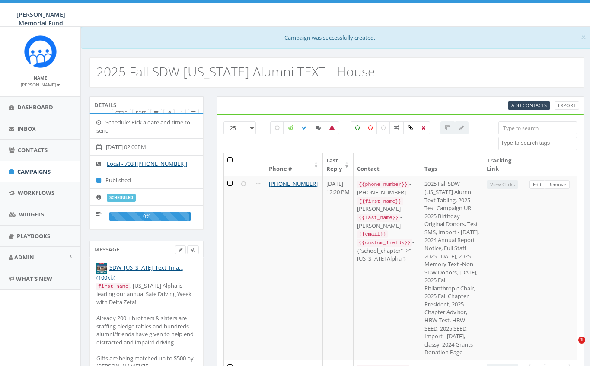
select select
